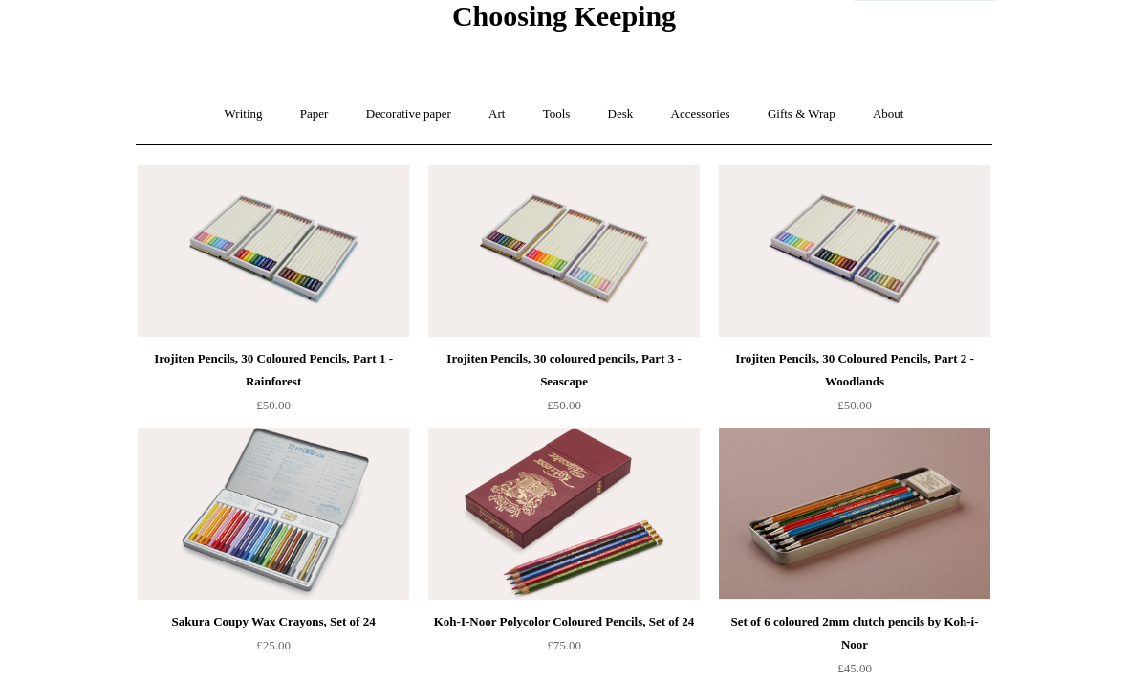
scroll to position [85, 0]
click at [817, 105] on link "Gifts & Wrap +" at bounding box center [802, 113] width 102 height 51
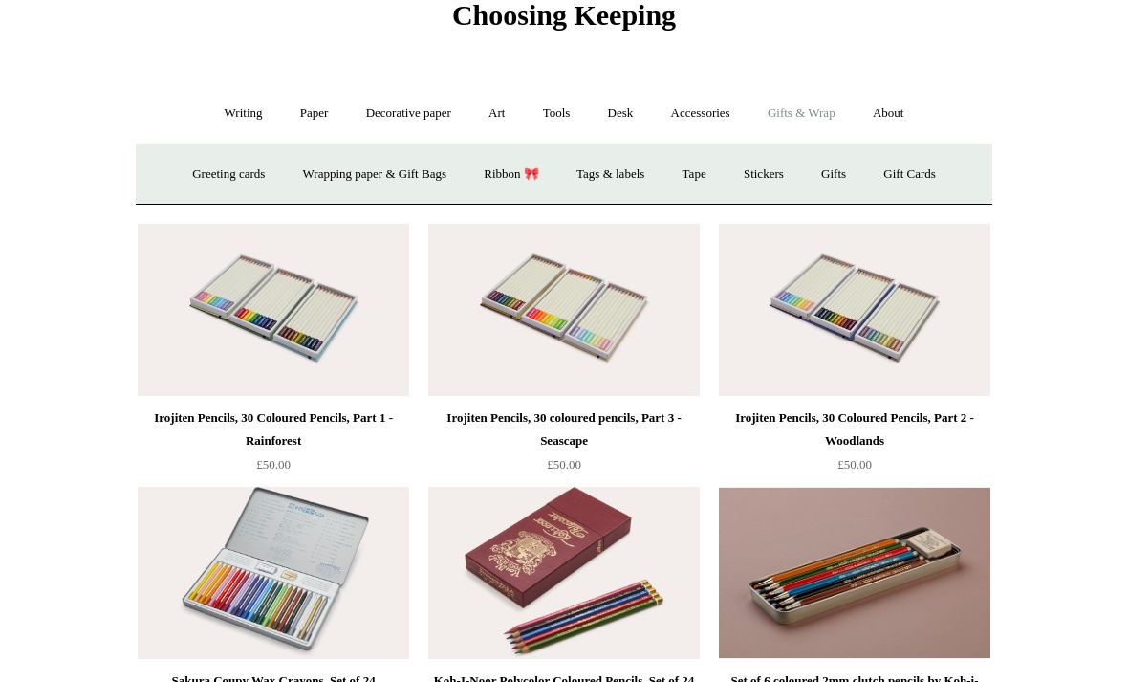
click at [727, 123] on link "Accessories +" at bounding box center [701, 113] width 94 height 51
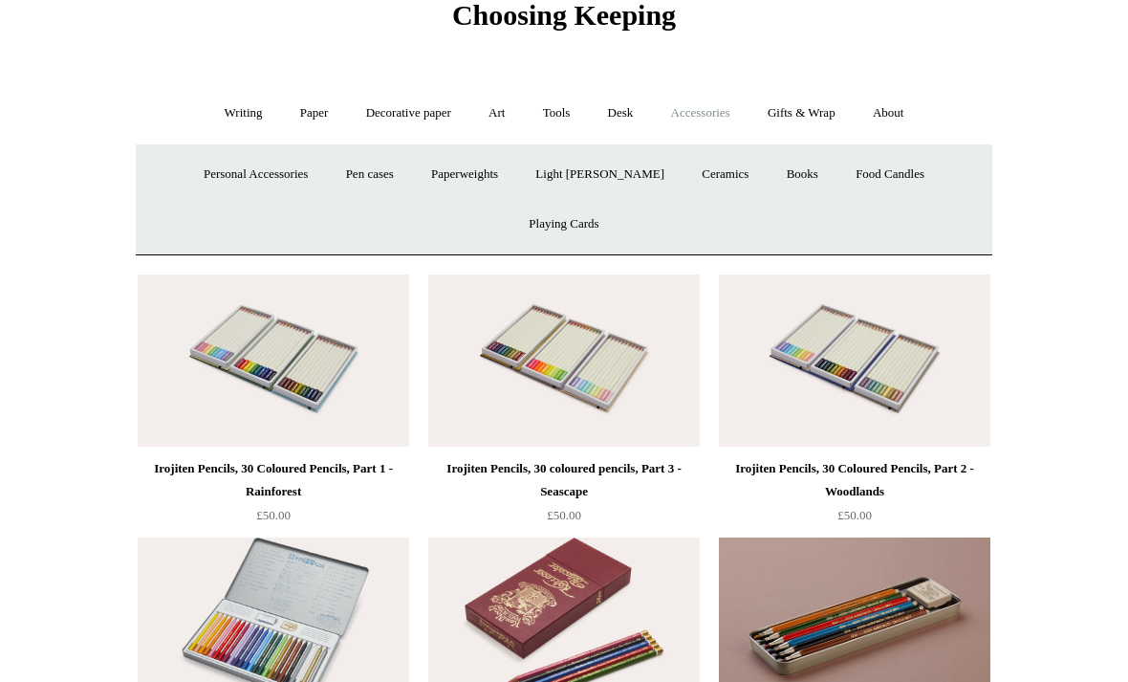
click at [770, 171] on link "Books" at bounding box center [803, 174] width 66 height 51
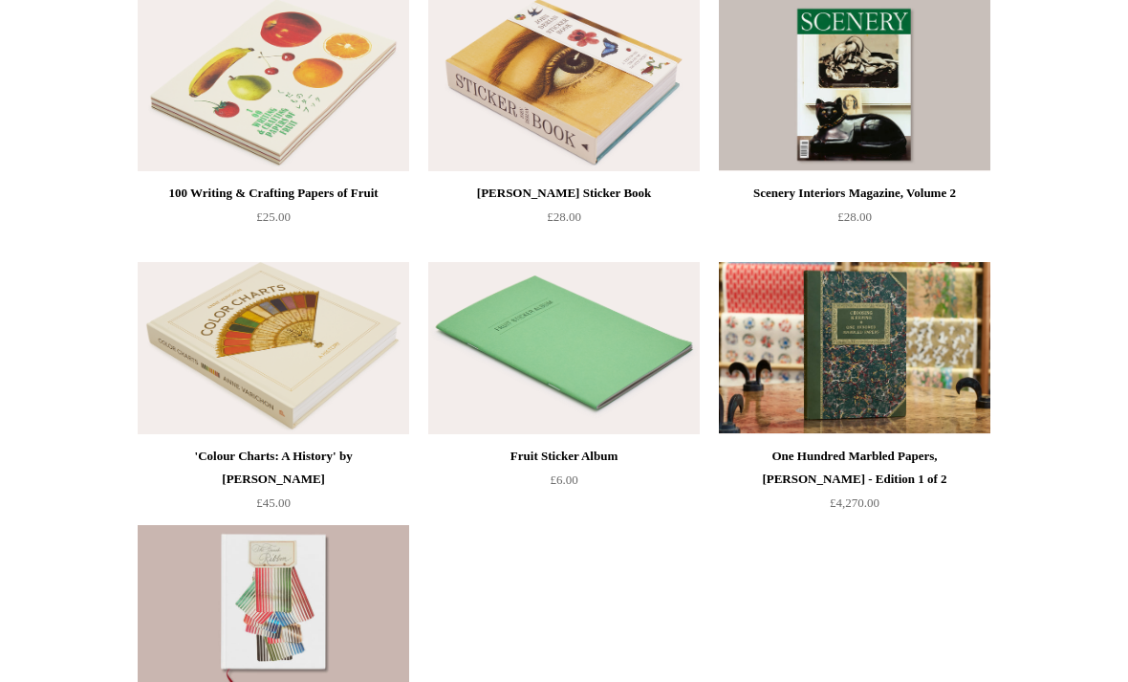
scroll to position [249, 0]
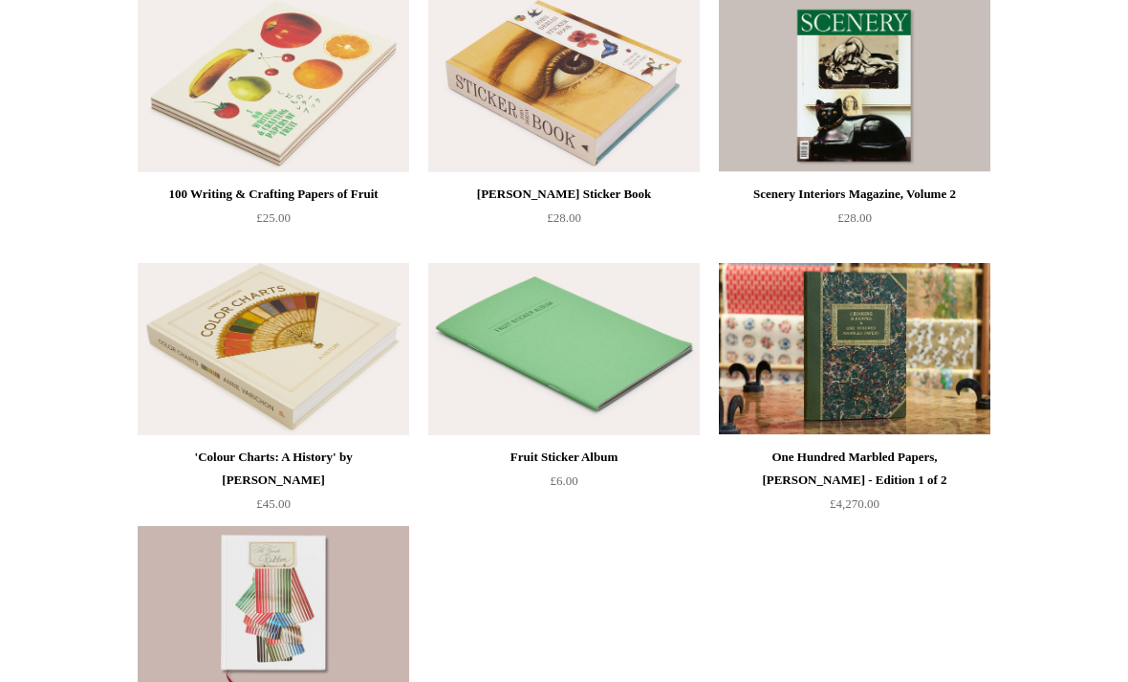
click at [274, 344] on img at bounding box center [274, 349] width 272 height 172
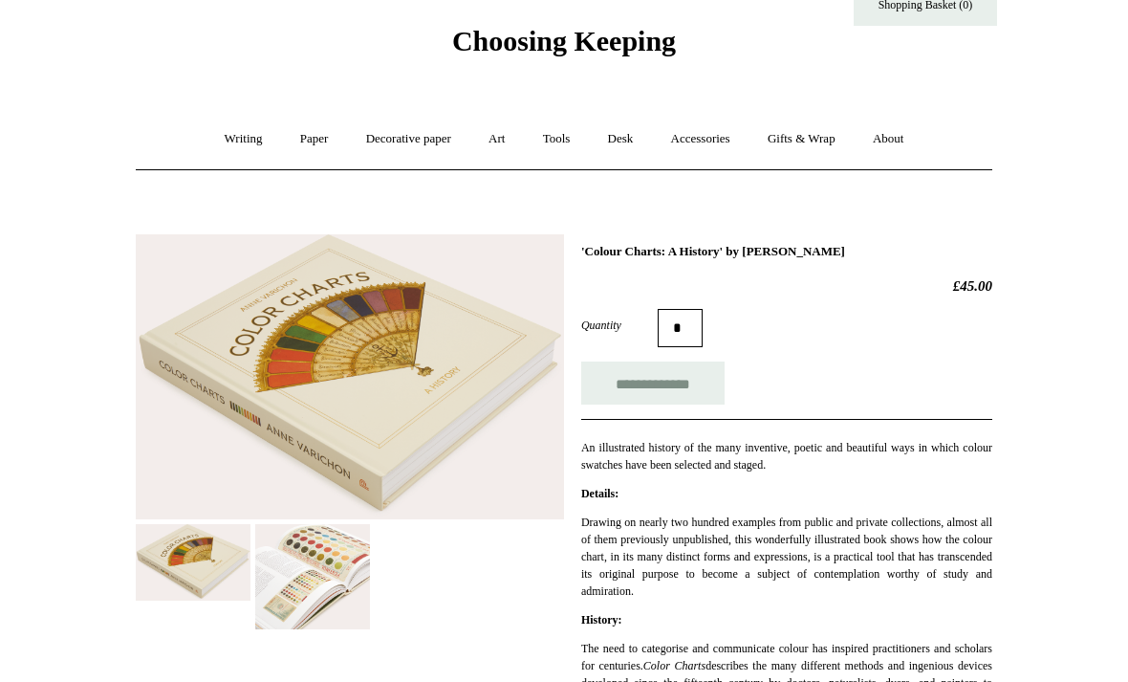
scroll to position [60, 0]
click at [812, 136] on link "Gifts & Wrap +" at bounding box center [802, 138] width 102 height 51
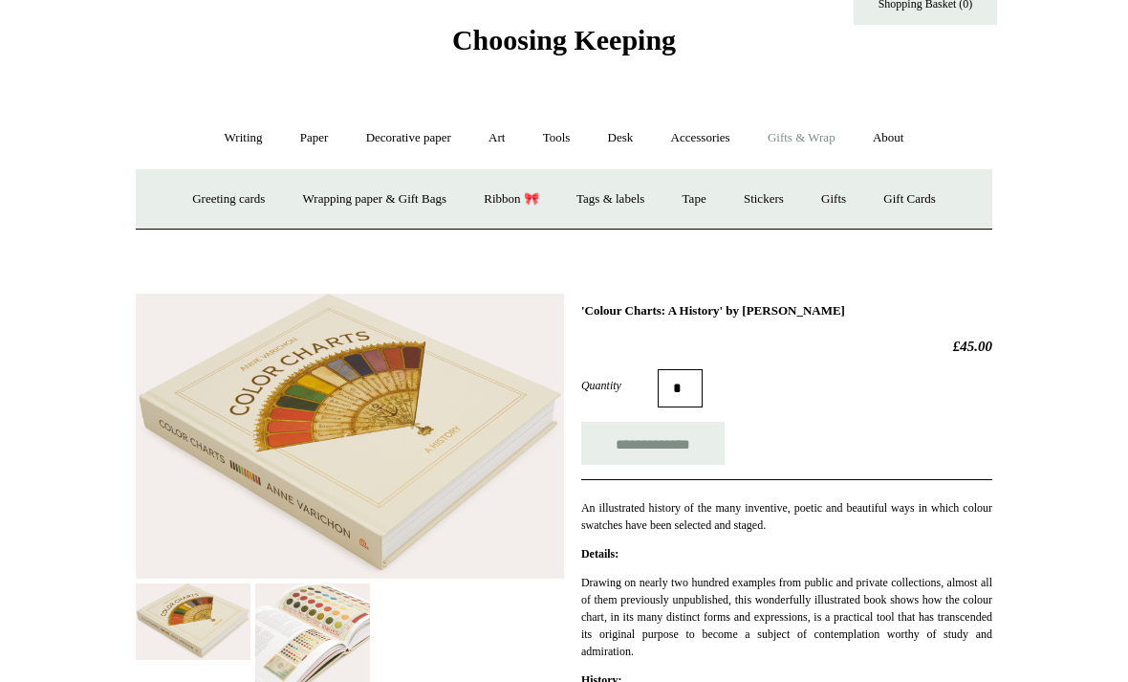
click at [842, 210] on link "Gifts +" at bounding box center [833, 199] width 59 height 51
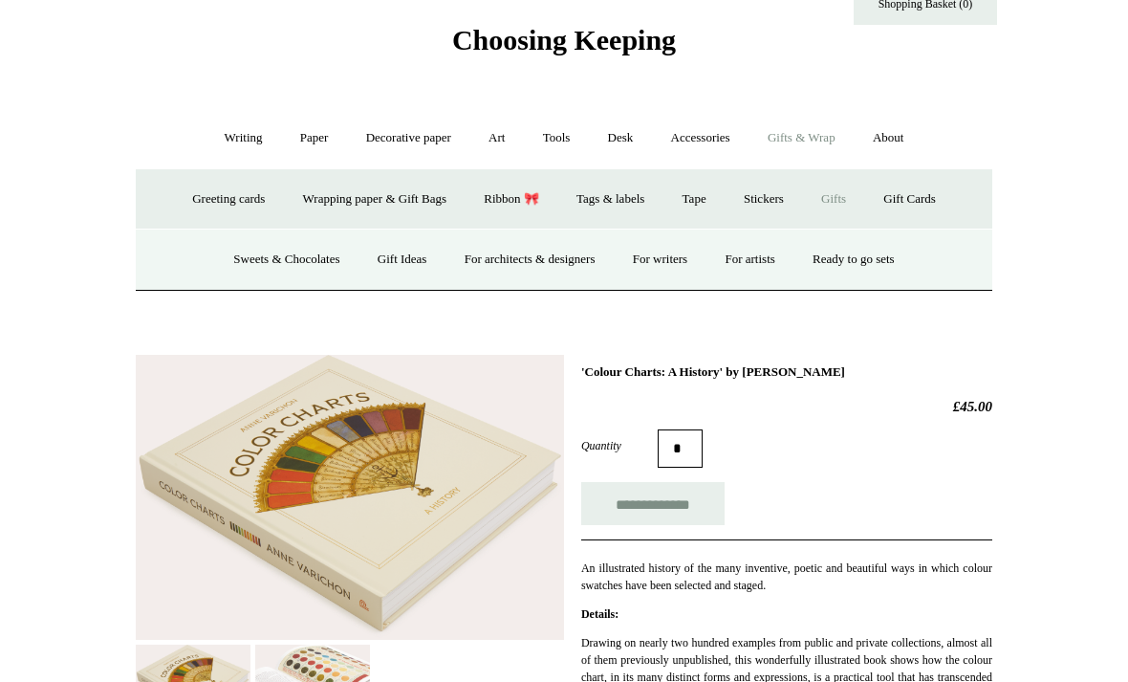
click at [853, 179] on link "Gifts -" at bounding box center [833, 199] width 59 height 51
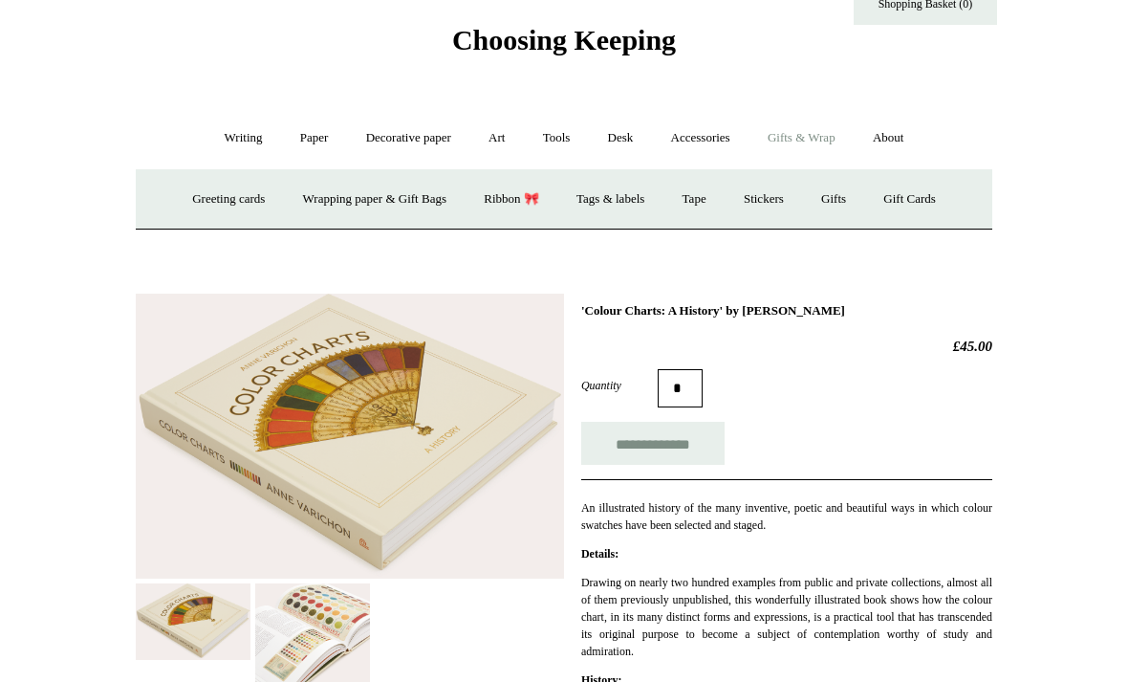
click at [852, 197] on link "Gifts +" at bounding box center [833, 199] width 59 height 51
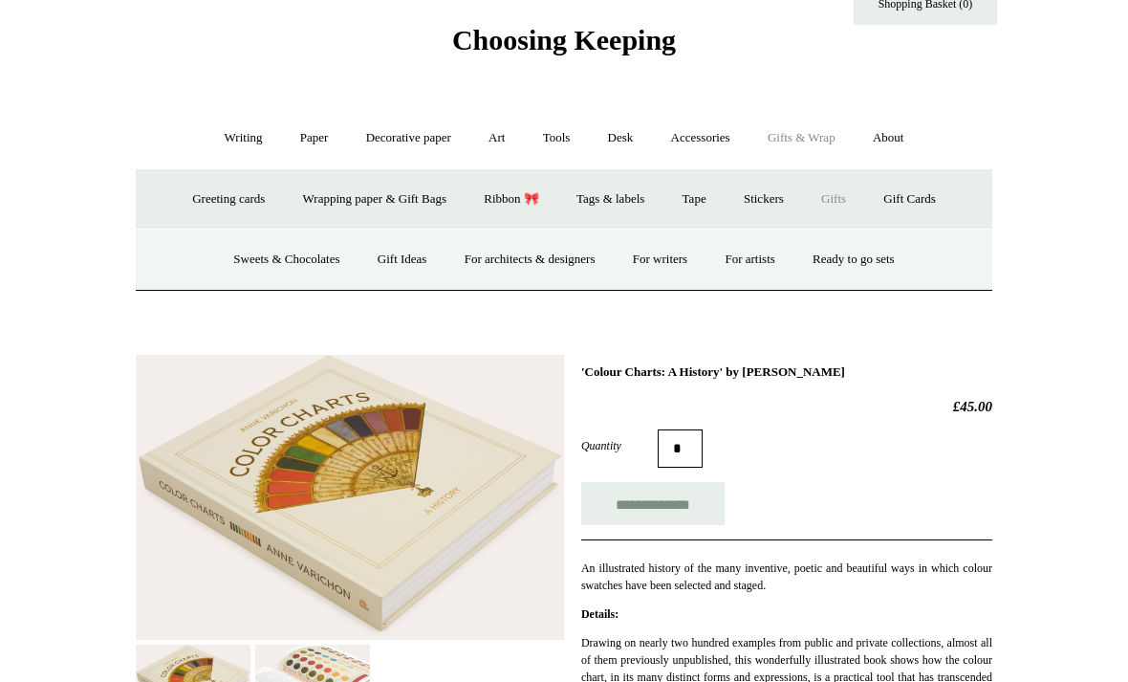
click at [265, 249] on link "Sweets & Chocolates" at bounding box center [286, 259] width 141 height 51
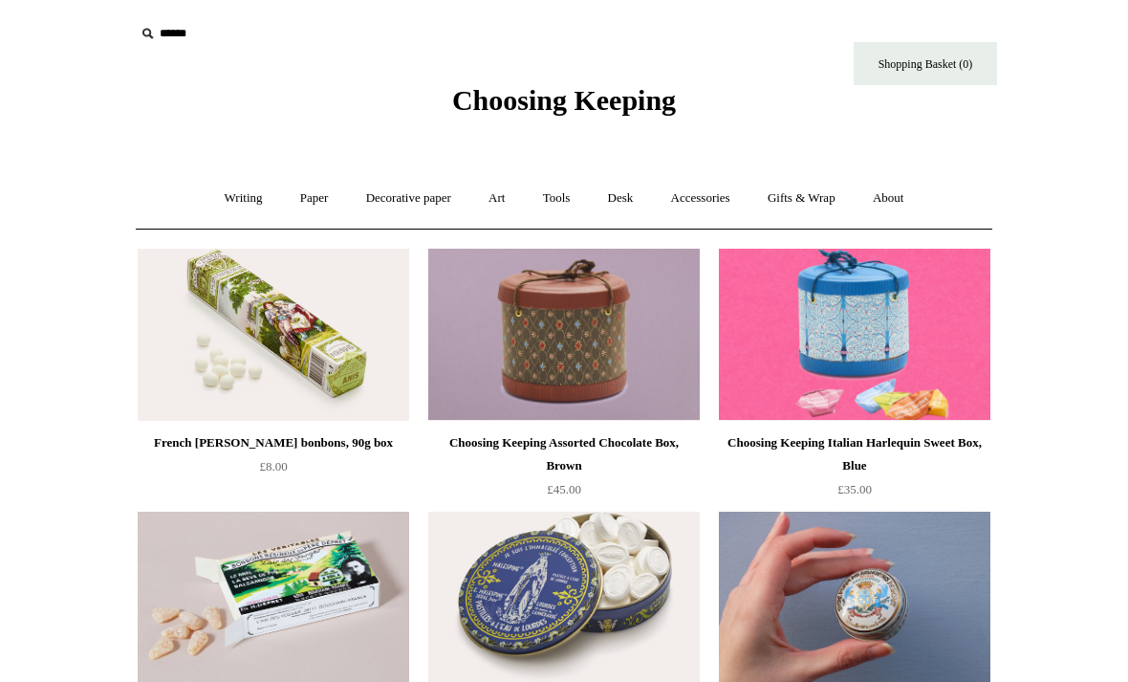
click at [803, 196] on link "Gifts & Wrap +" at bounding box center [802, 198] width 102 height 51
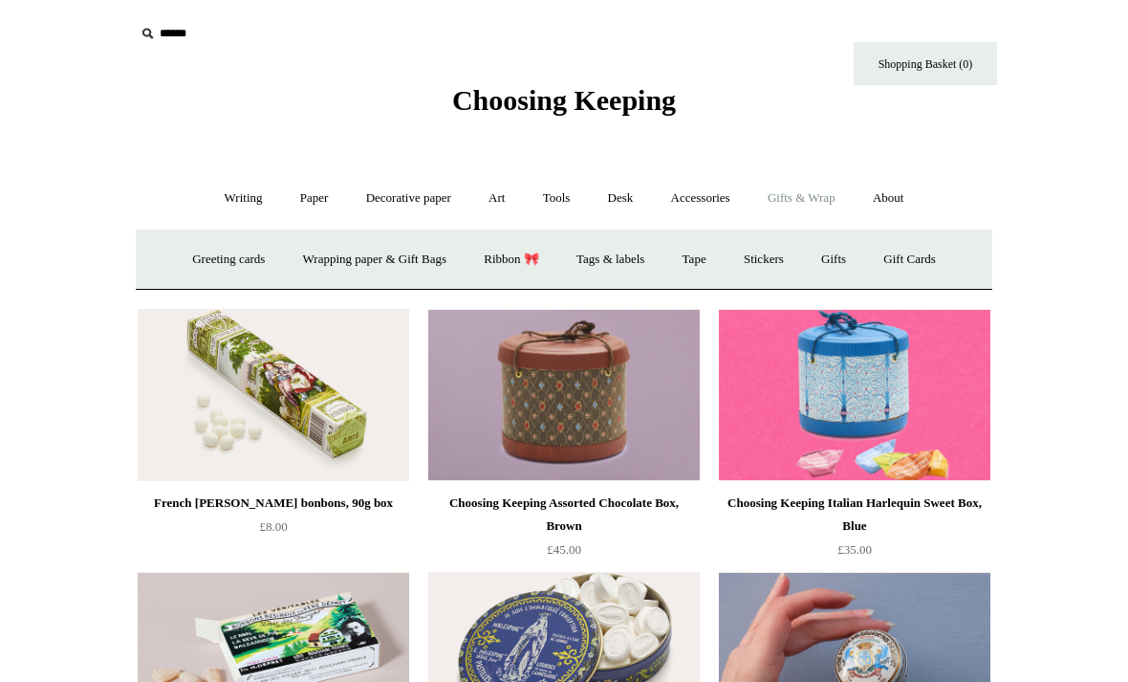
click at [856, 251] on link "Gifts +" at bounding box center [833, 259] width 59 height 51
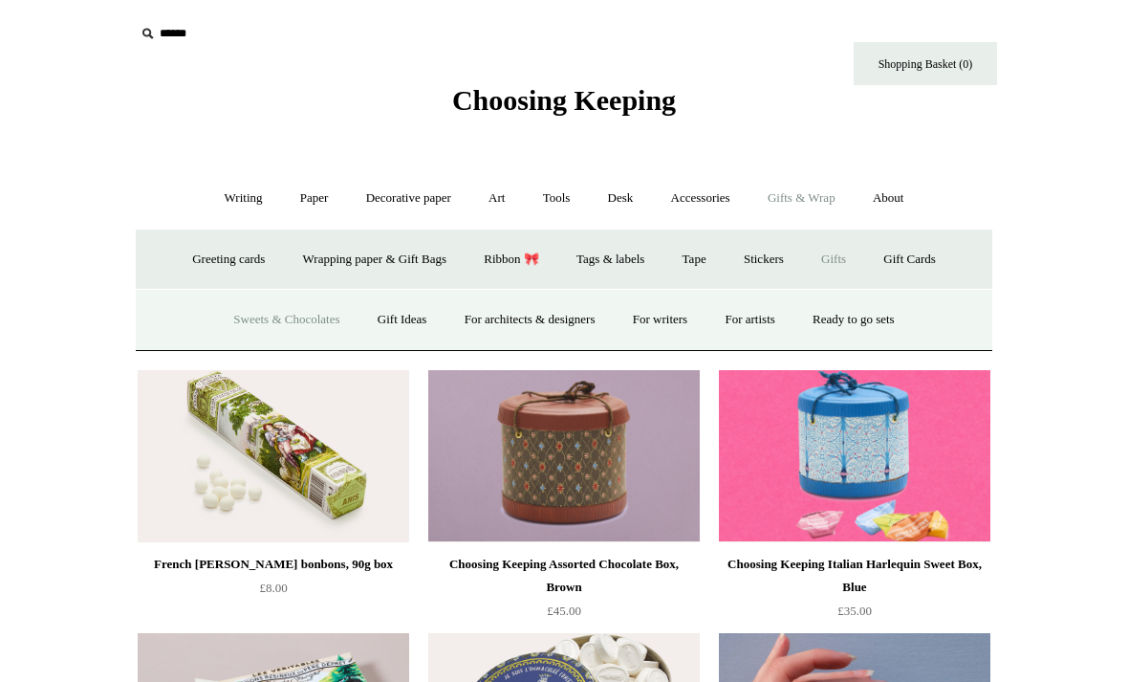
click at [764, 317] on link "For artists" at bounding box center [750, 319] width 84 height 51
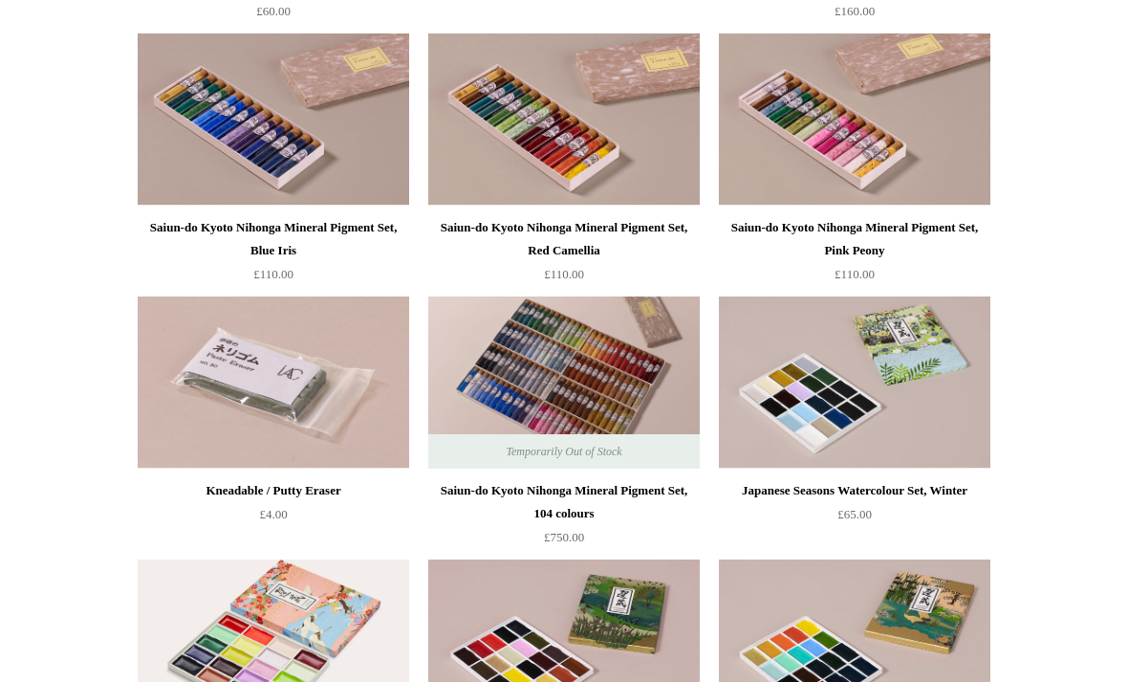
scroll to position [2045, 0]
